Goal: Information Seeking & Learning: Learn about a topic

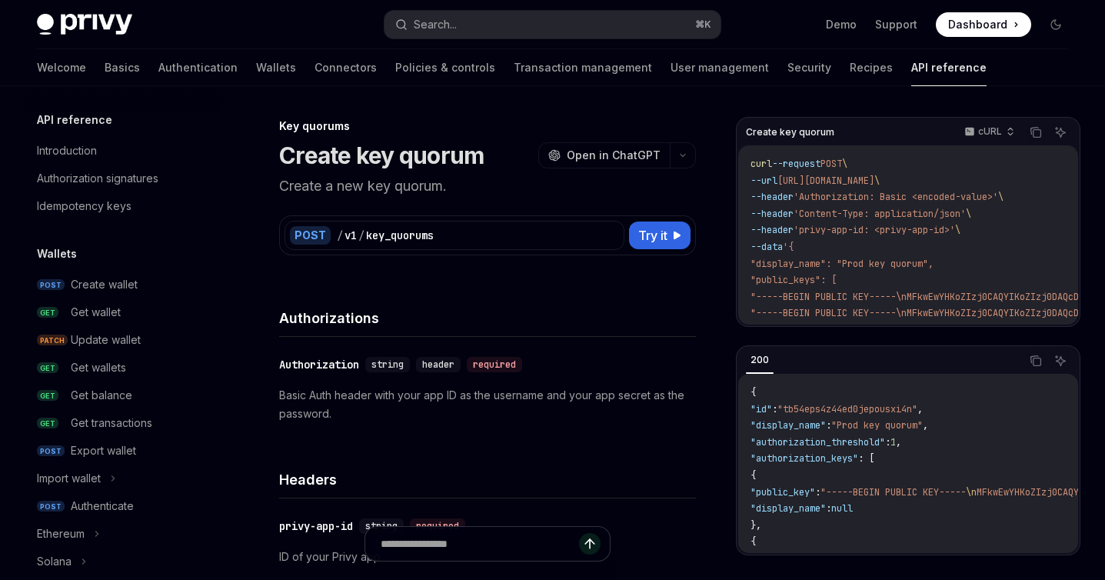
scroll to position [911, 0]
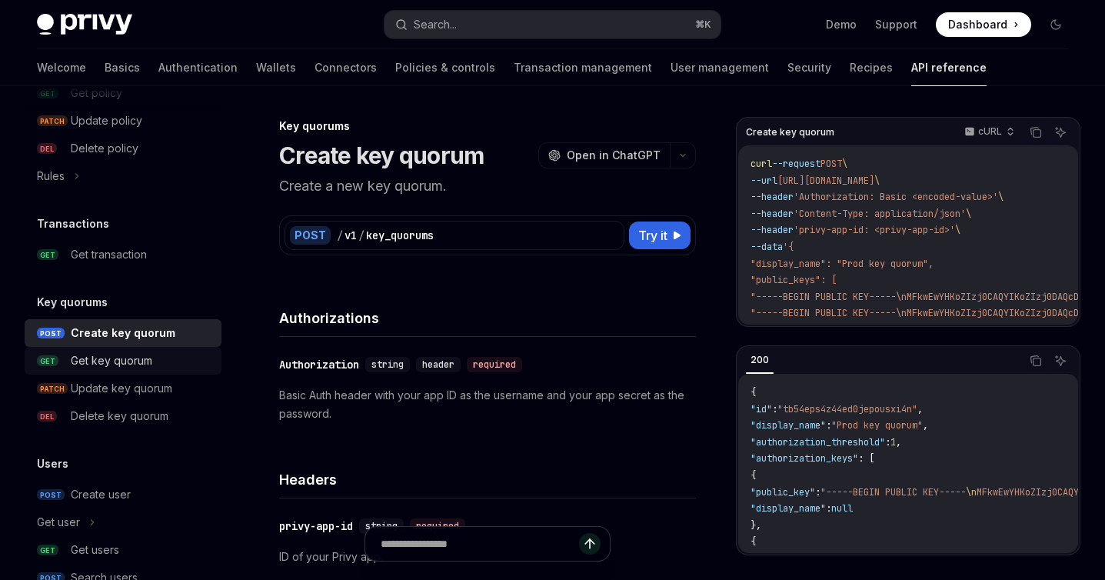
click at [149, 362] on div "Get key quorum" at bounding box center [112, 360] width 82 height 18
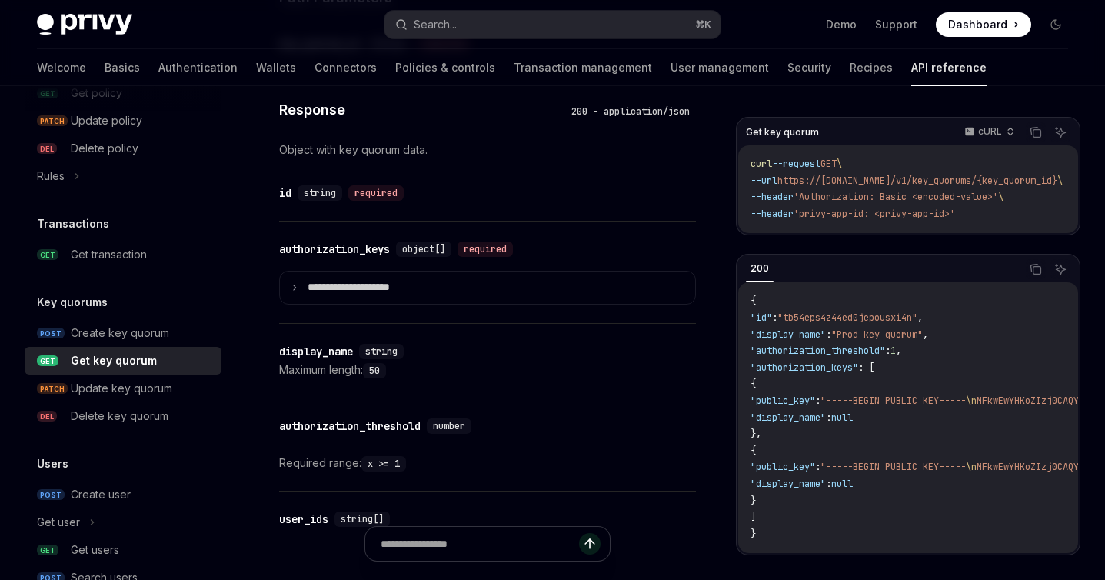
scroll to position [754, 0]
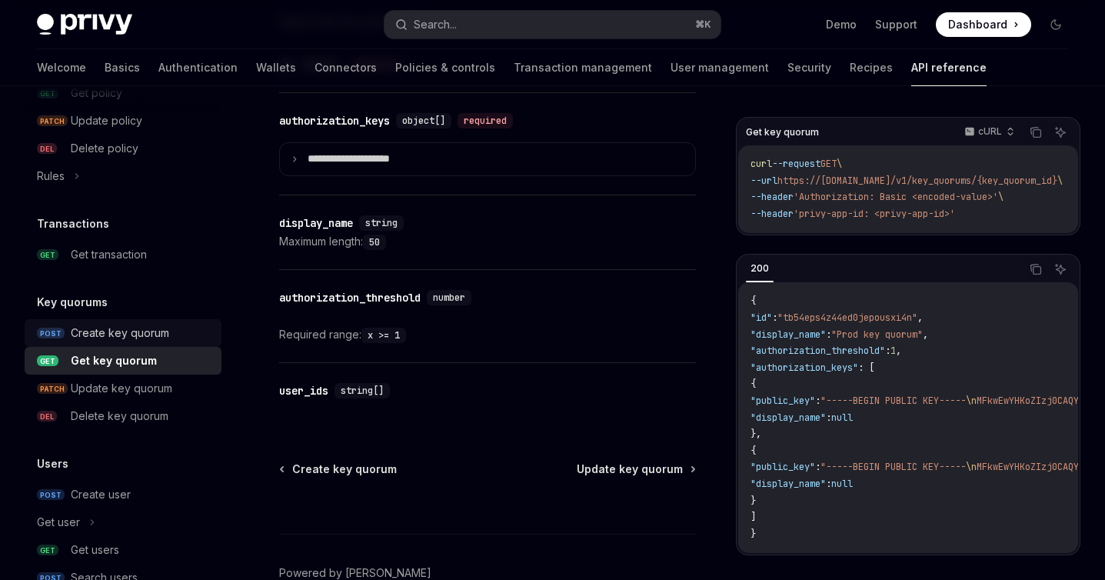
click at [111, 339] on div "Create key quorum" at bounding box center [120, 333] width 98 height 18
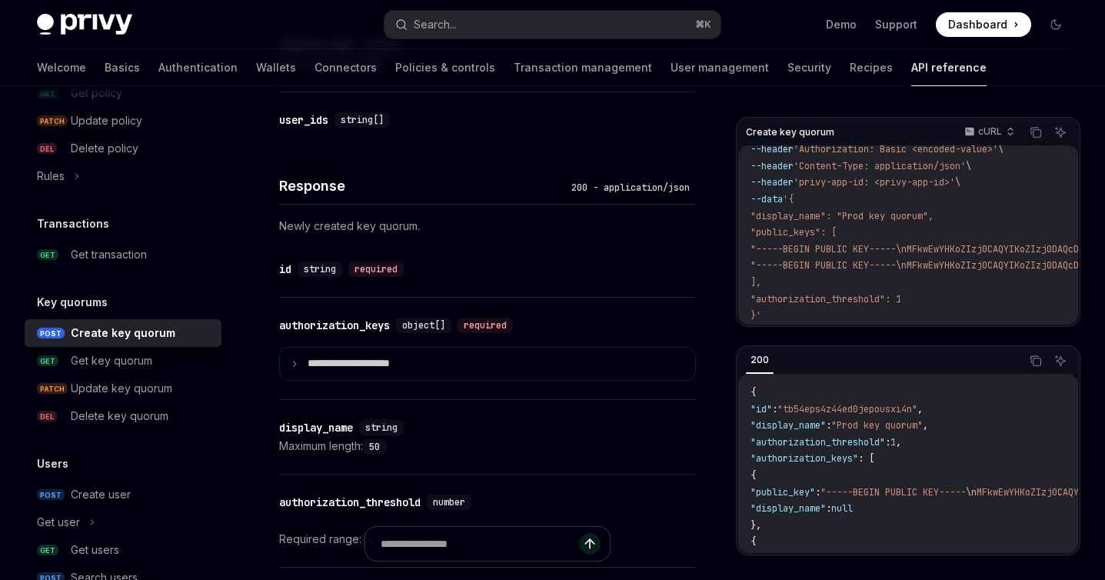
scroll to position [784, 0]
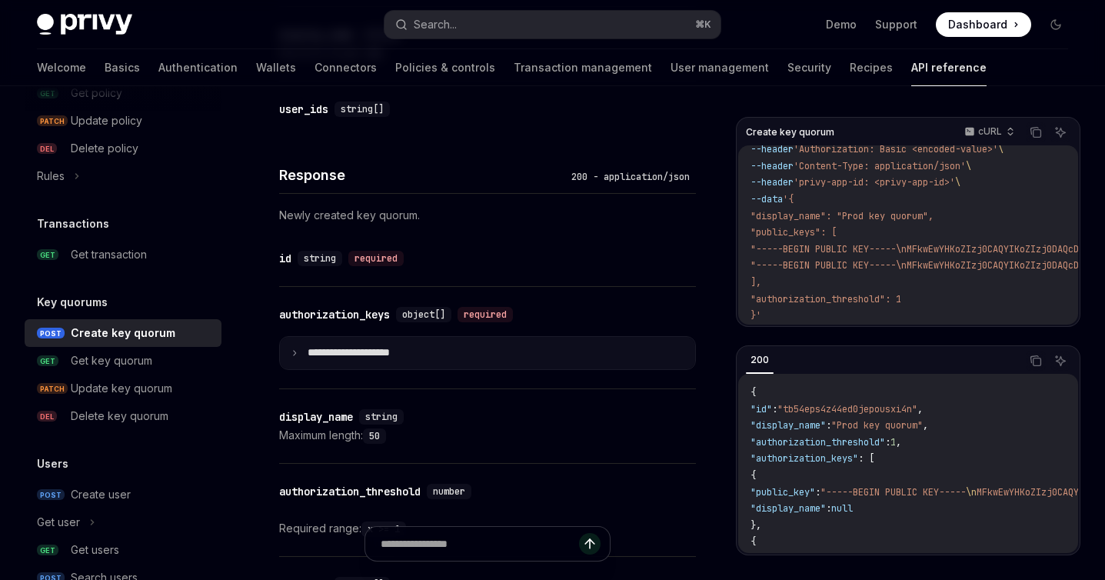
click at [421, 346] on summary "**********" at bounding box center [487, 353] width 415 height 32
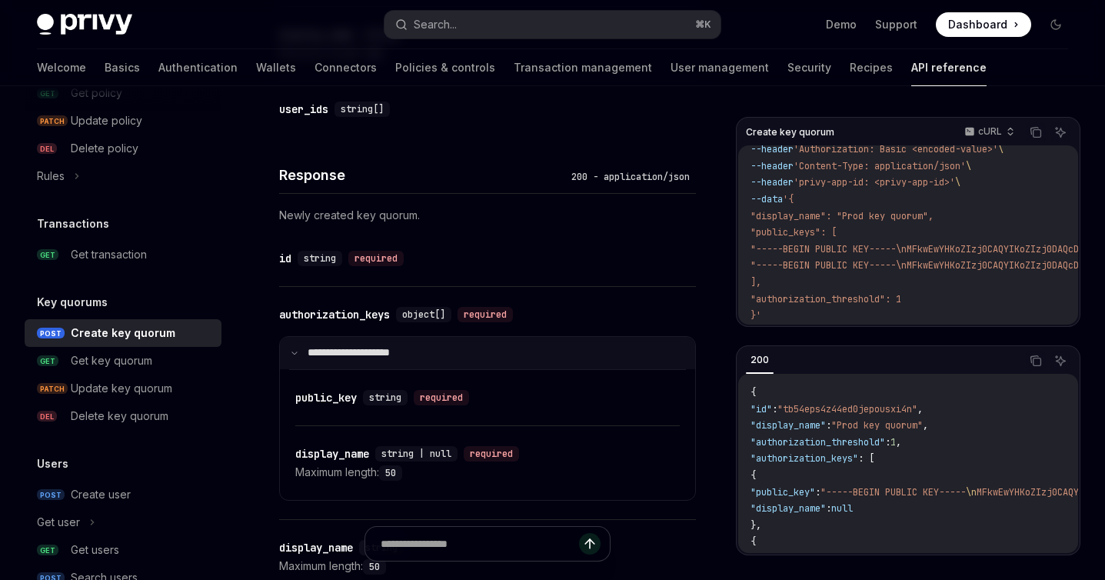
click at [420, 346] on summary "**********" at bounding box center [487, 353] width 415 height 32
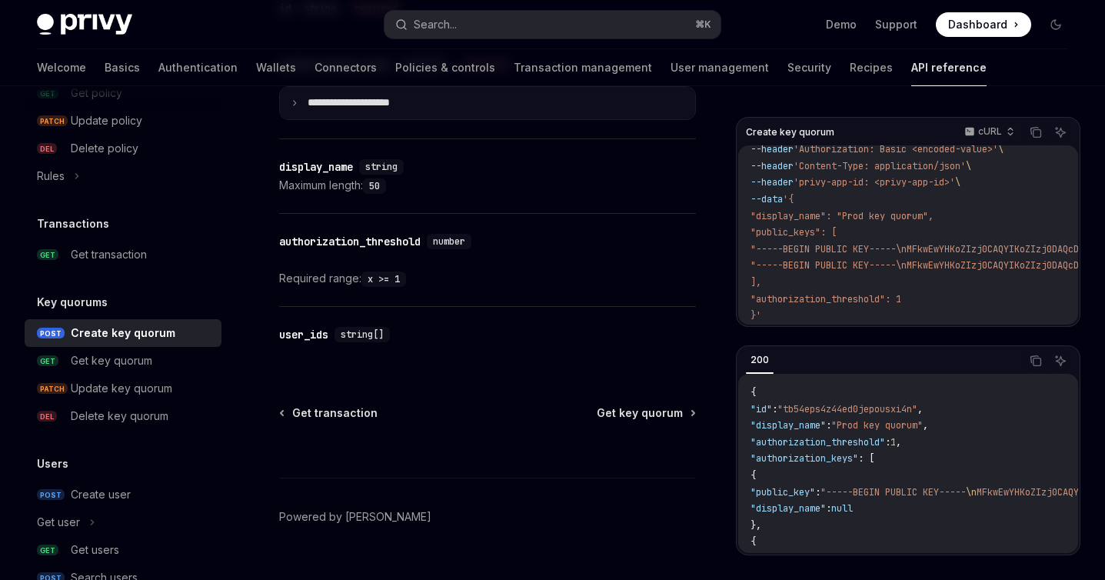
scroll to position [1049, 0]
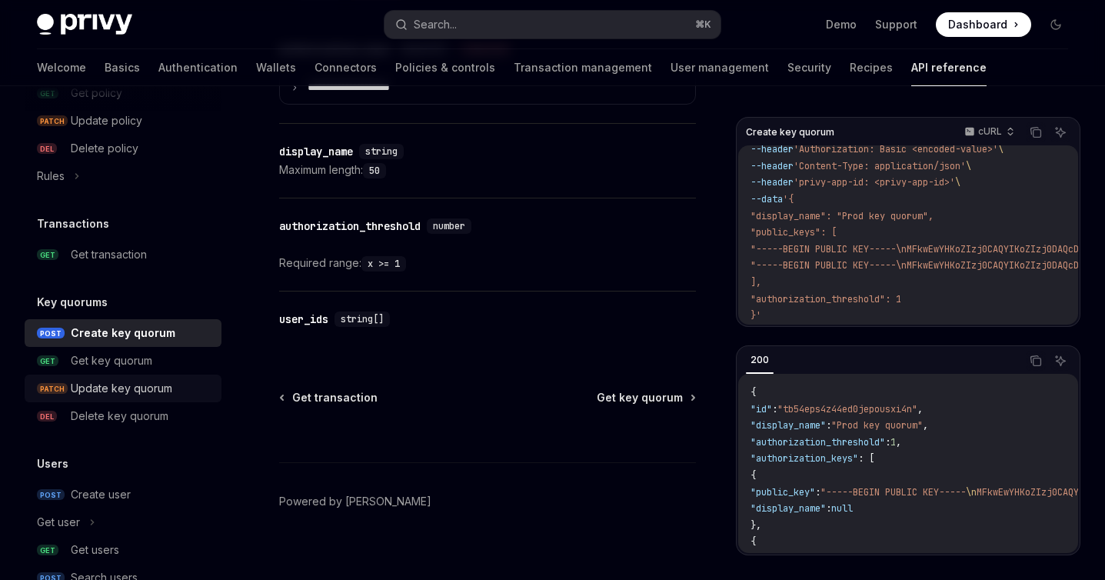
click at [144, 396] on div "Update key quorum" at bounding box center [122, 388] width 102 height 18
type textarea "*"
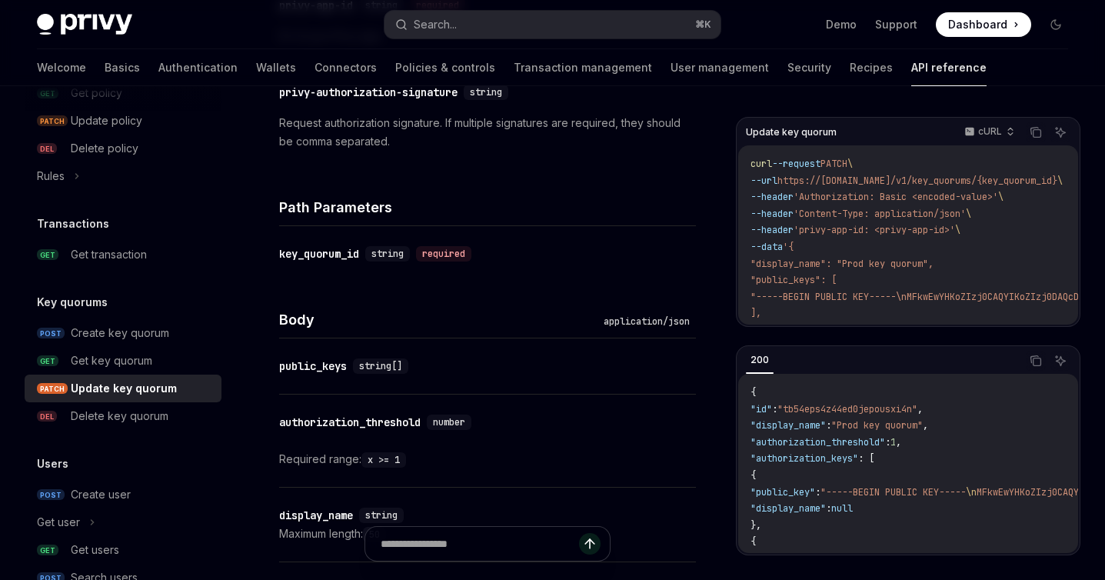
scroll to position [615, 0]
